Goal: Task Accomplishment & Management: Use online tool/utility

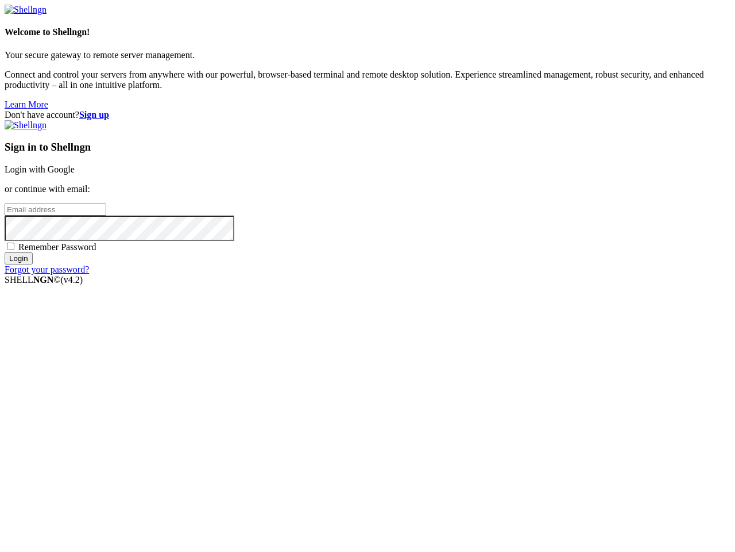
click at [106, 215] on input "email" at bounding box center [56, 209] width 102 height 12
click at [33, 264] on input "Login" at bounding box center [19, 258] width 28 height 12
click at [106, 215] on input "email" at bounding box center [56, 209] width 102 height 12
click at [33, 264] on input "Login" at bounding box center [19, 258] width 28 height 12
